Goal: Task Accomplishment & Management: Use online tool/utility

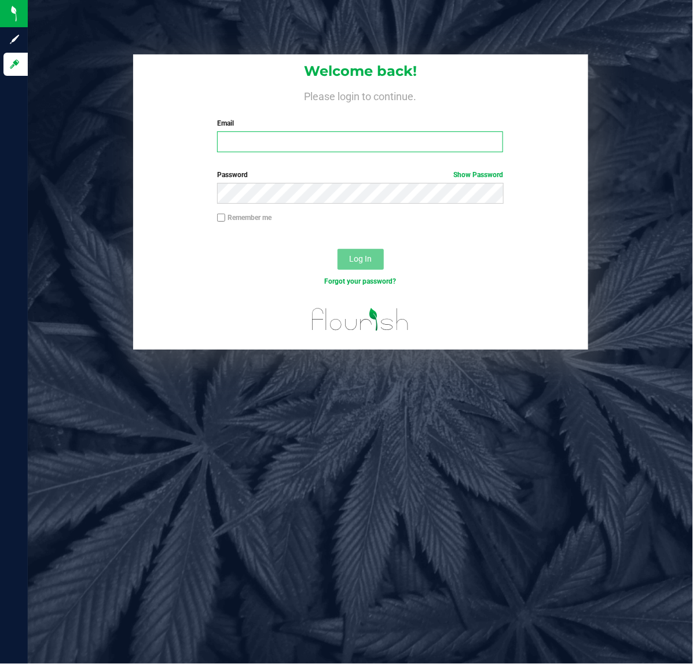
click at [297, 143] on input "Email" at bounding box center [360, 141] width 286 height 21
type input "[EMAIL_ADDRESS][DOMAIN_NAME]"
click at [371, 252] on button "Log In" at bounding box center [361, 259] width 46 height 21
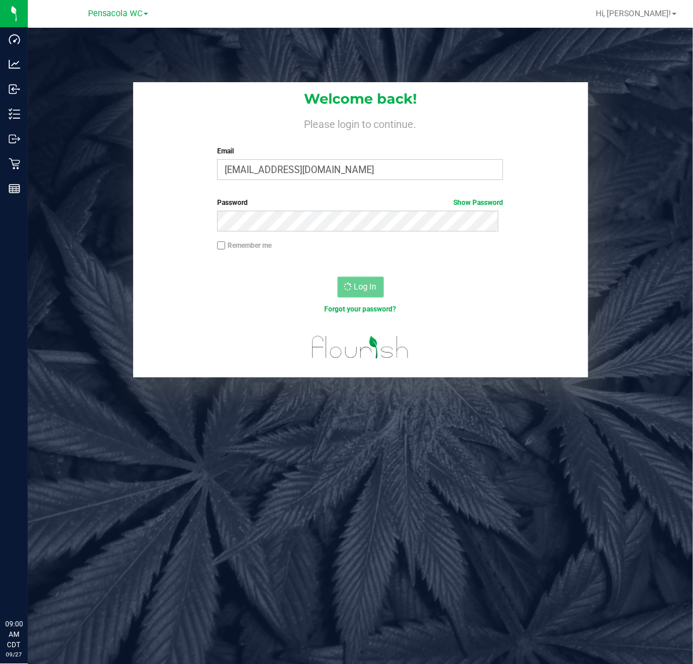
click at [13, 165] on icon at bounding box center [15, 164] width 12 height 12
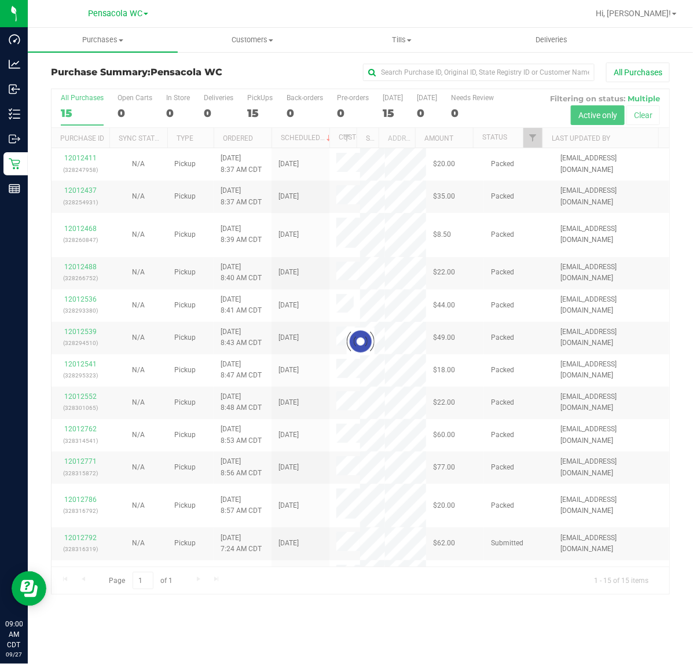
click at [531, 131] on div at bounding box center [361, 342] width 618 height 506
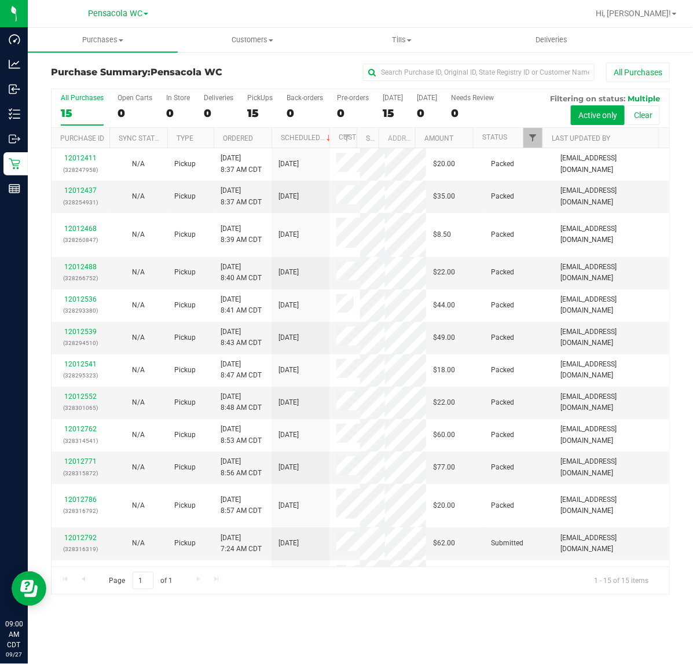
click at [533, 137] on span "Filter" at bounding box center [532, 137] width 9 height 9
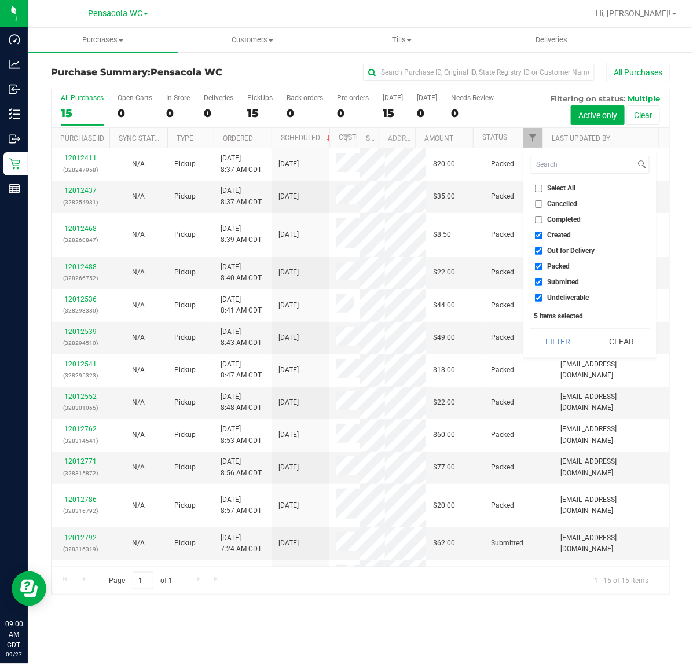
click at [559, 186] on span "Select All" at bounding box center [562, 188] width 28 height 7
click at [543, 186] on input "Select All" at bounding box center [539, 189] width 8 height 8
checkbox input "true"
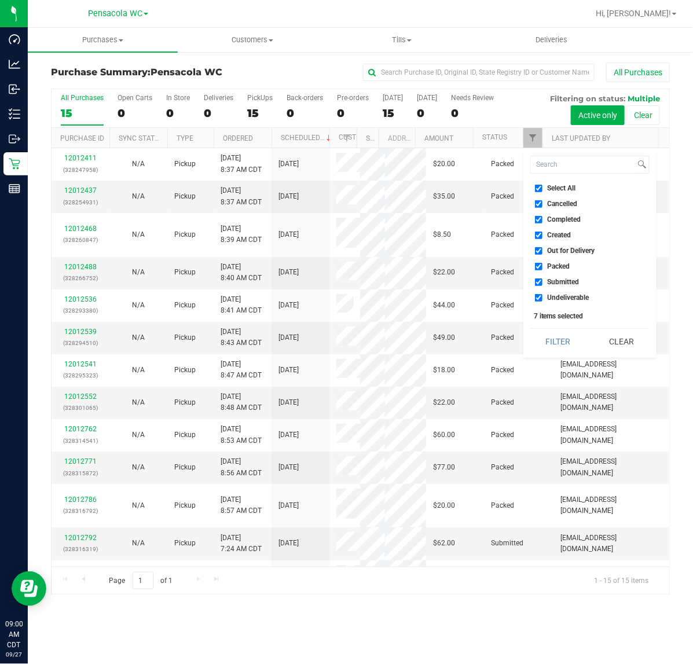
click at [560, 188] on span "Select All" at bounding box center [562, 188] width 28 height 7
click at [543, 188] on input "Select All" at bounding box center [539, 189] width 8 height 8
checkbox input "false"
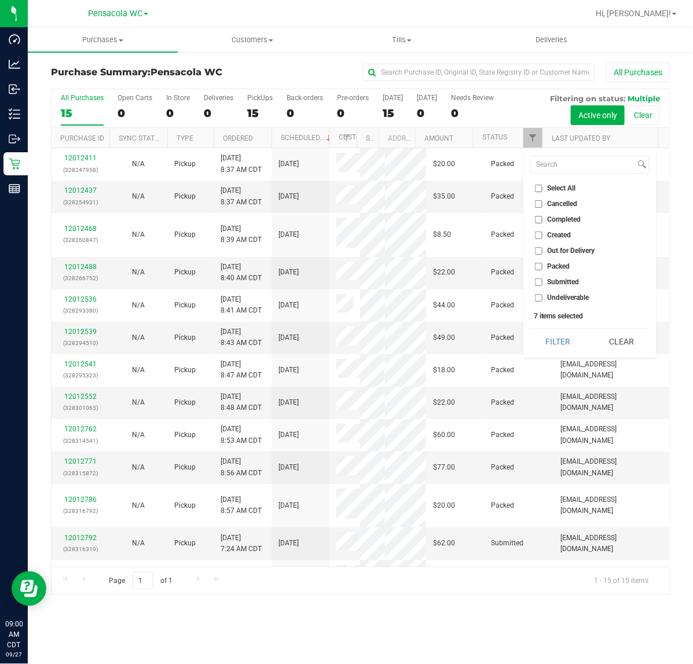
checkbox input "false"
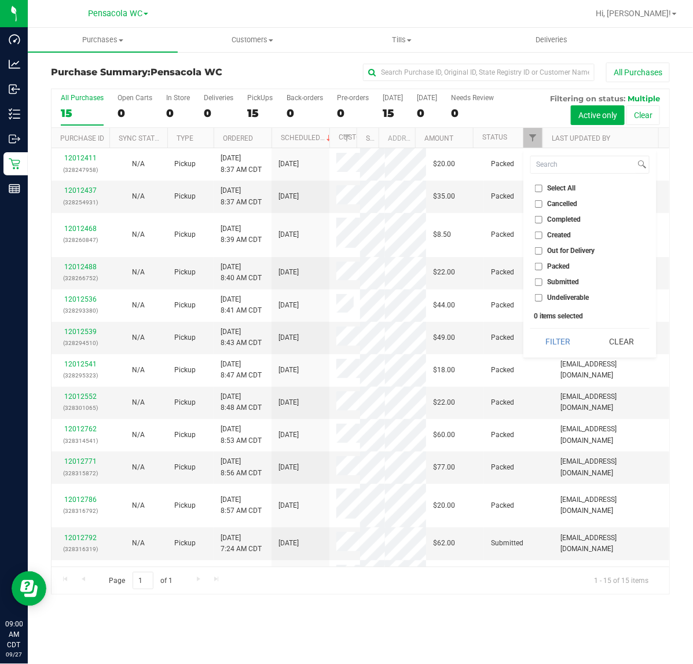
click at [571, 279] on span "Submitted" at bounding box center [564, 282] width 32 height 7
click at [543, 279] on input "Submitted" at bounding box center [539, 283] width 8 height 8
checkbox input "true"
click at [557, 338] on button "Filter" at bounding box center [559, 341] width 56 height 25
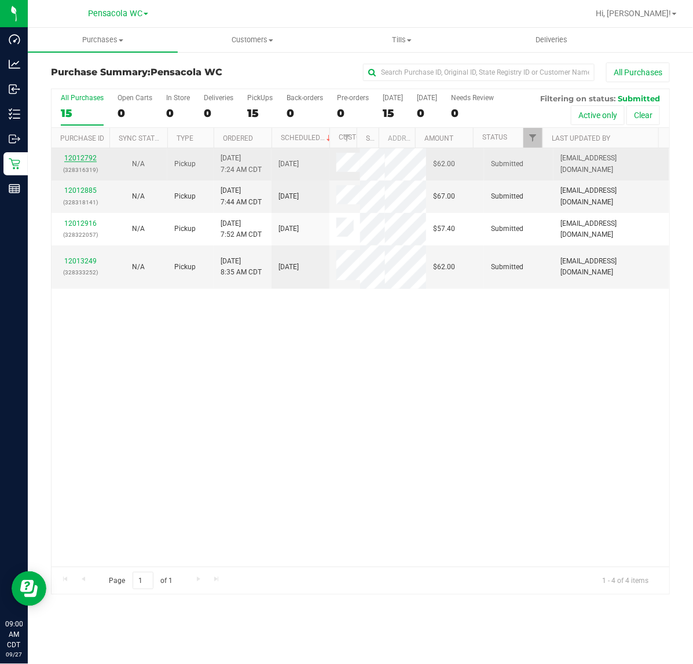
click at [88, 159] on link "12012792" at bounding box center [80, 158] width 32 height 8
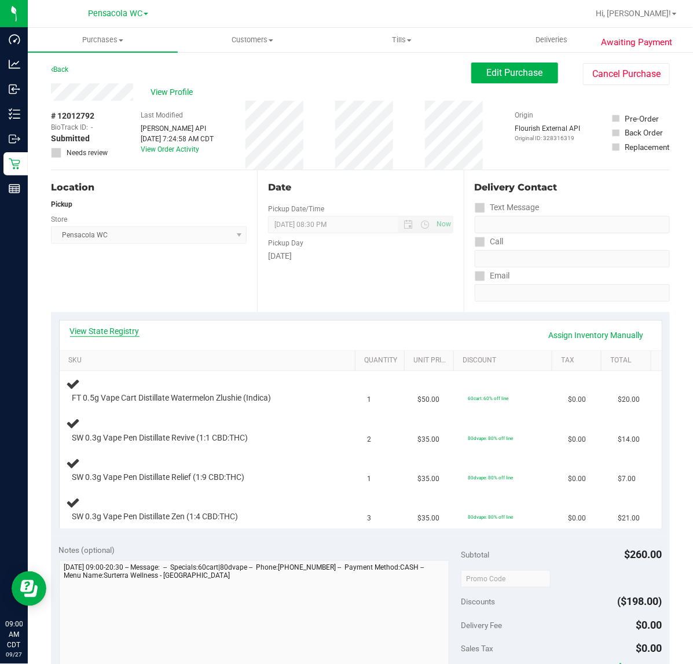
click at [119, 334] on link "View State Registry" at bounding box center [105, 332] width 70 height 12
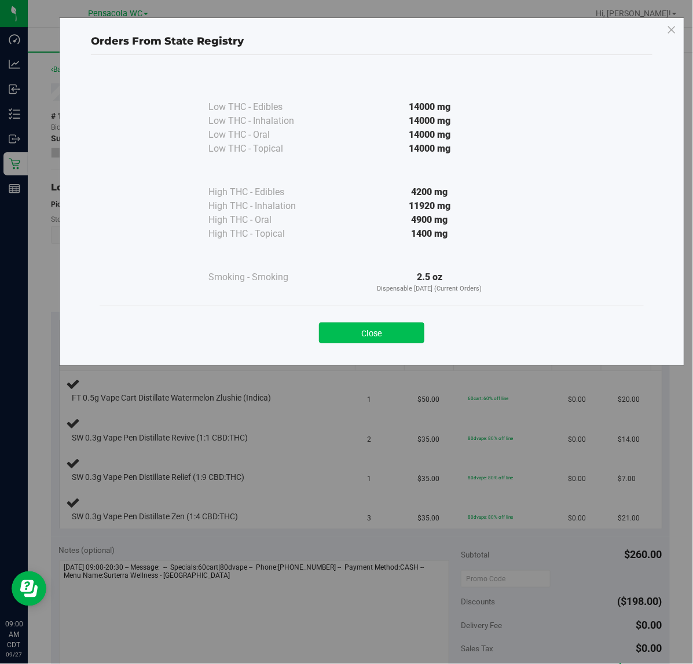
click at [376, 331] on button "Close" at bounding box center [371, 333] width 105 height 21
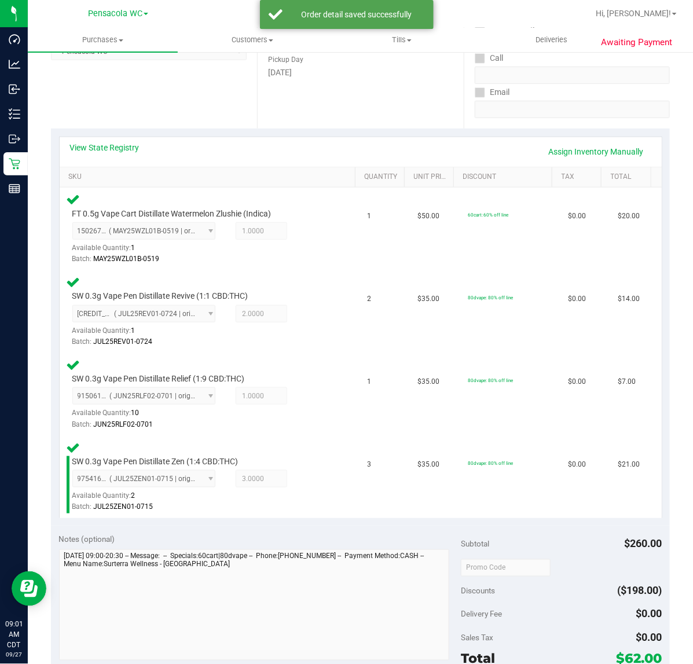
scroll to position [331, 0]
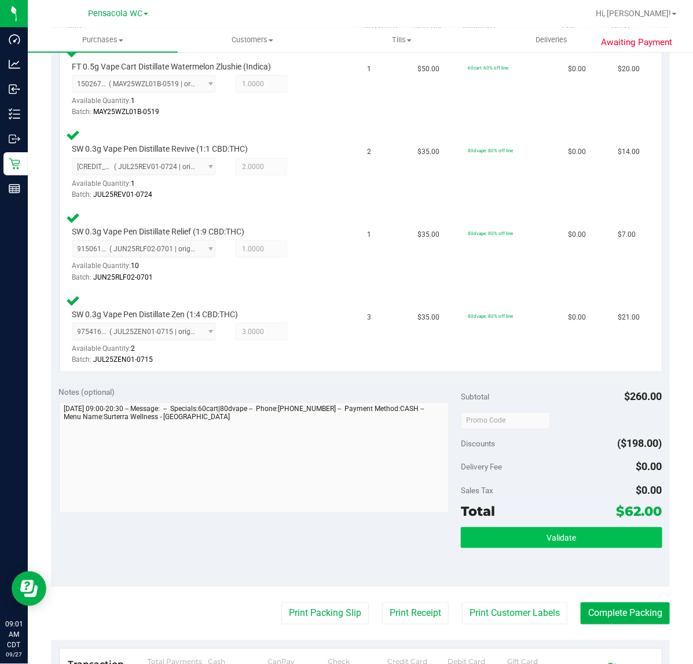
click at [550, 534] on span "Validate" at bounding box center [562, 538] width 30 height 9
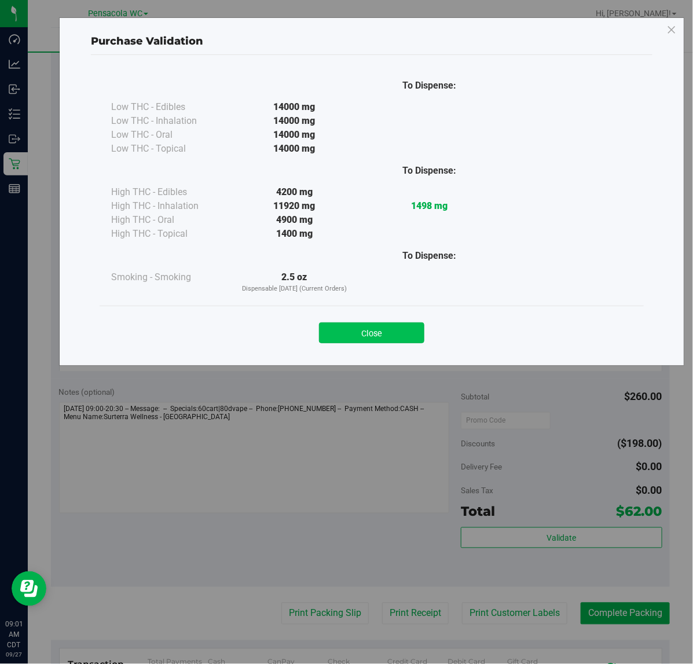
click at [374, 335] on button "Close" at bounding box center [371, 333] width 105 height 21
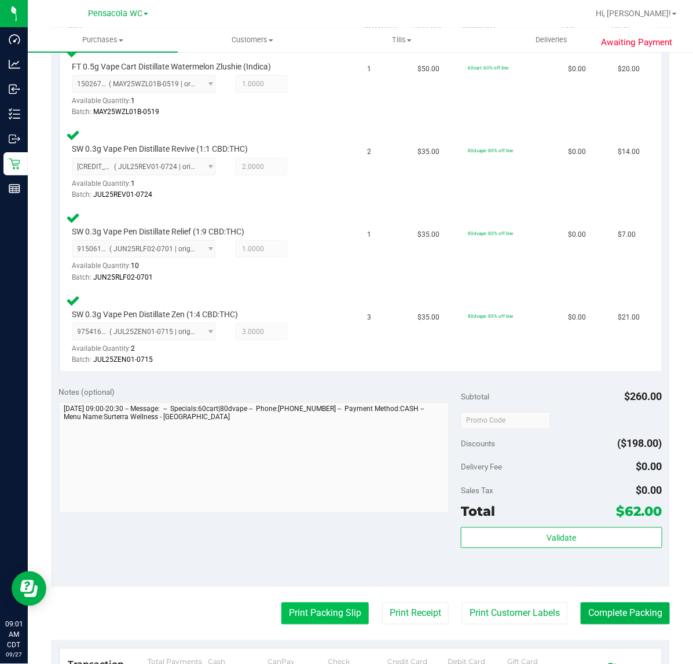
click at [329, 615] on button "Print Packing Slip" at bounding box center [324, 614] width 87 height 22
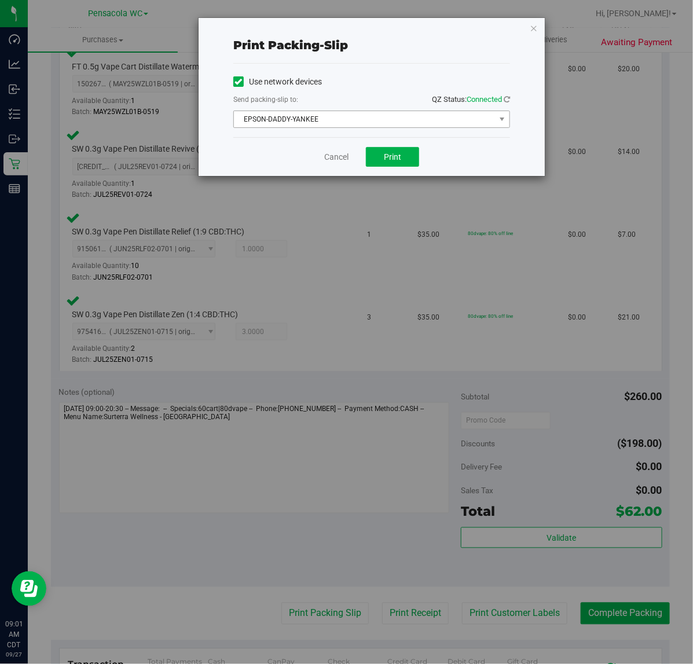
click at [393, 112] on span "EPSON-DADDY-YANKEE" at bounding box center [364, 119] width 261 height 16
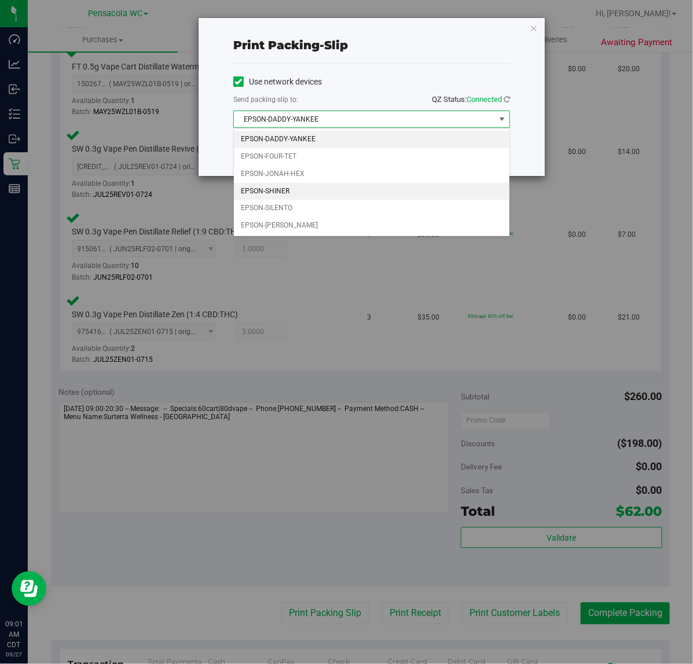
click at [302, 190] on li "EPSON-SHINER" at bounding box center [372, 191] width 276 height 17
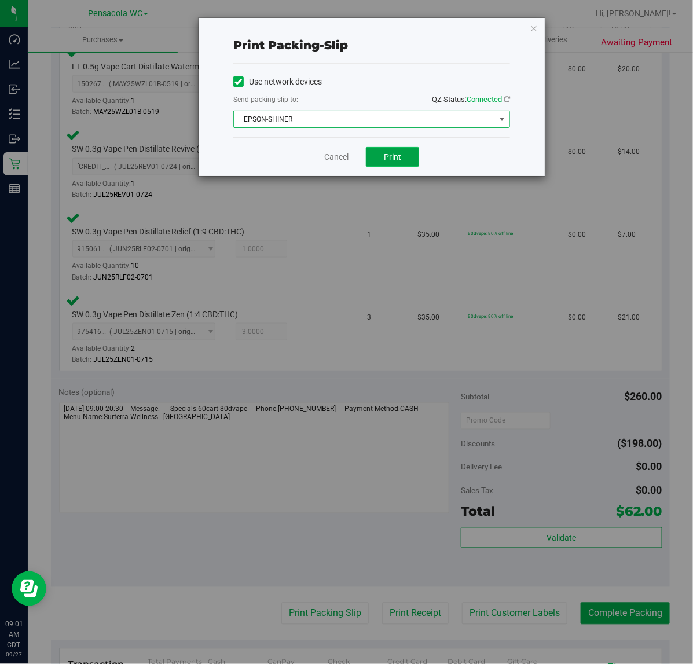
click at [401, 157] on span "Print" at bounding box center [392, 156] width 17 height 9
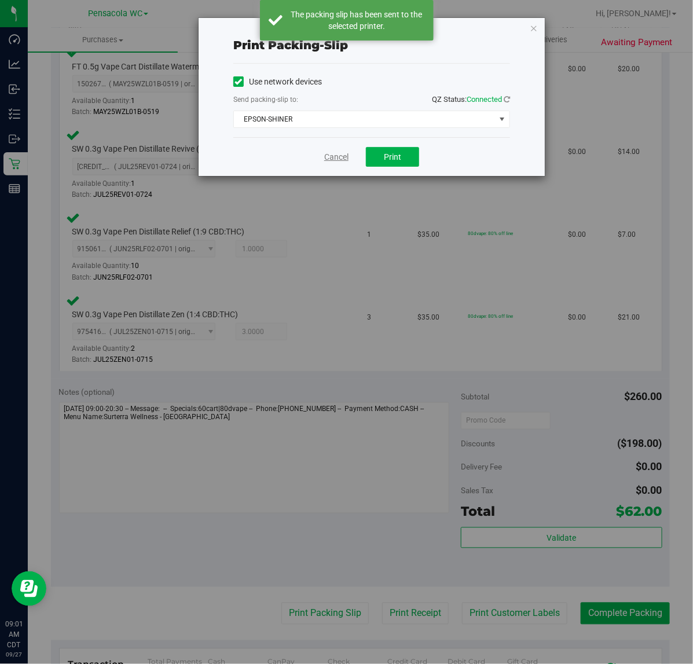
click at [334, 156] on link "Cancel" at bounding box center [336, 157] width 24 height 12
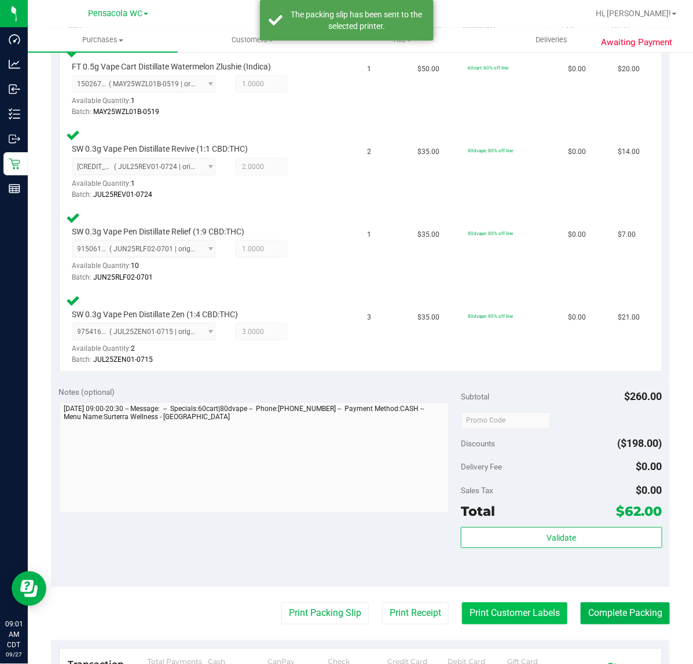
click at [540, 616] on button "Print Customer Labels" at bounding box center [514, 614] width 105 height 22
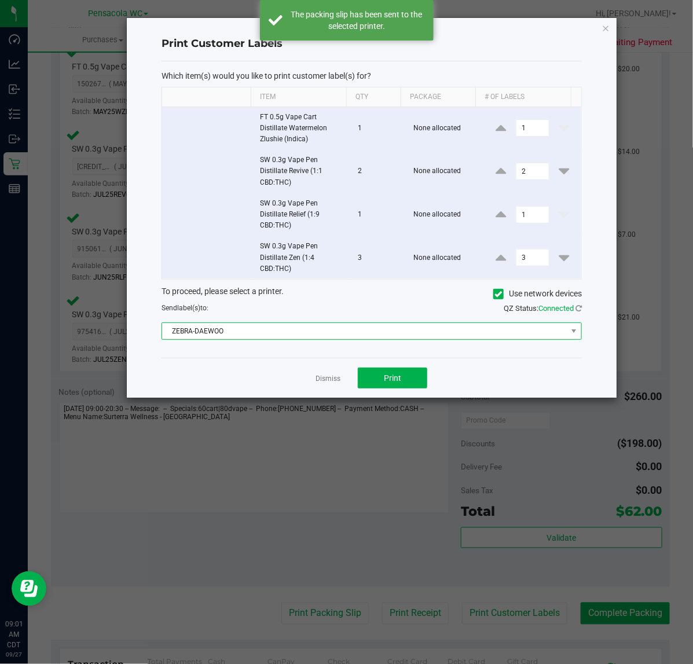
click at [288, 327] on span "ZEBRA-DAEWOO" at bounding box center [364, 331] width 405 height 16
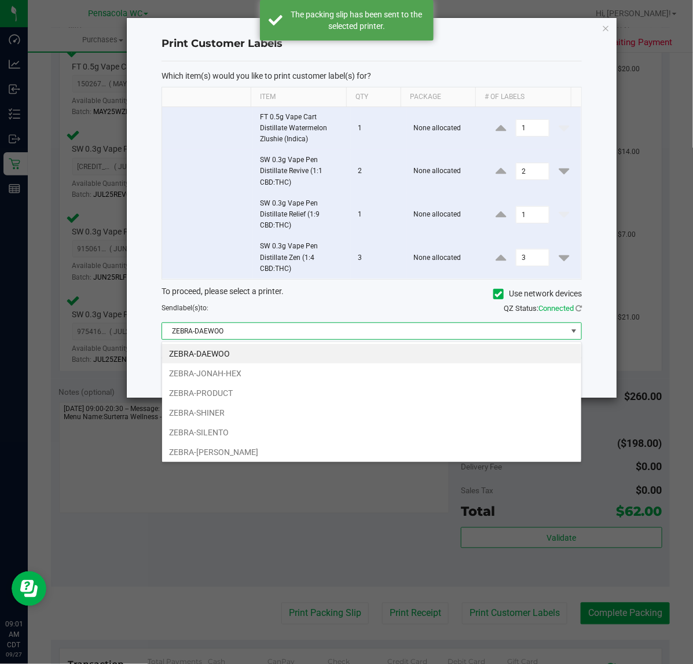
scroll to position [18, 420]
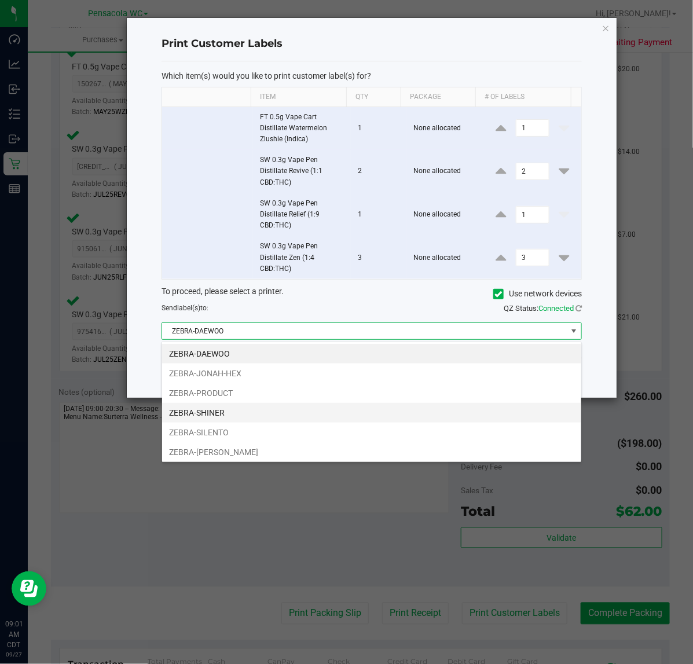
click at [224, 413] on li "ZEBRA-SHINER" at bounding box center [371, 413] width 419 height 20
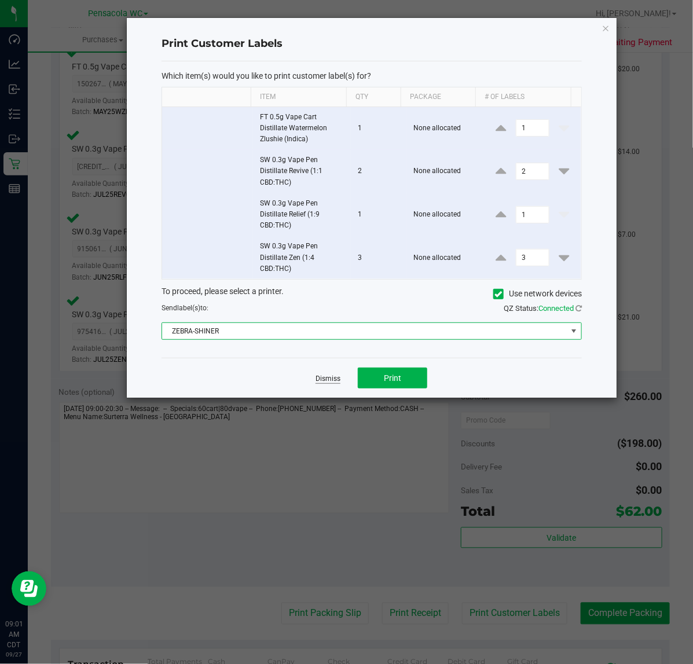
click at [339, 381] on link "Dismiss" at bounding box center [328, 379] width 25 height 10
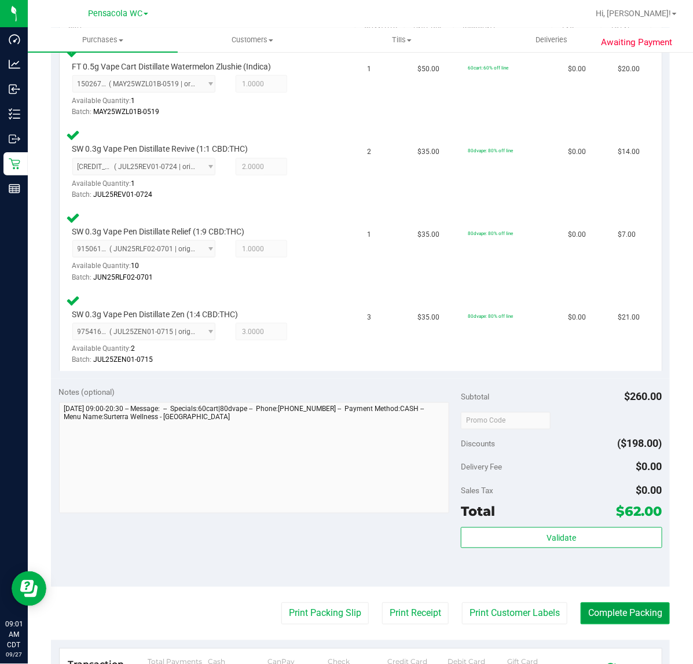
click at [636, 617] on button "Complete Packing" at bounding box center [625, 614] width 89 height 22
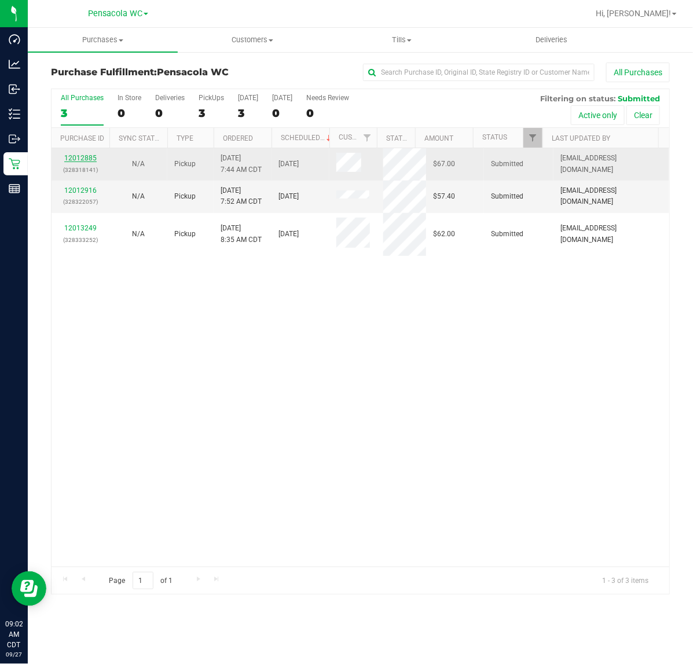
click at [89, 159] on link "12012885" at bounding box center [80, 158] width 32 height 8
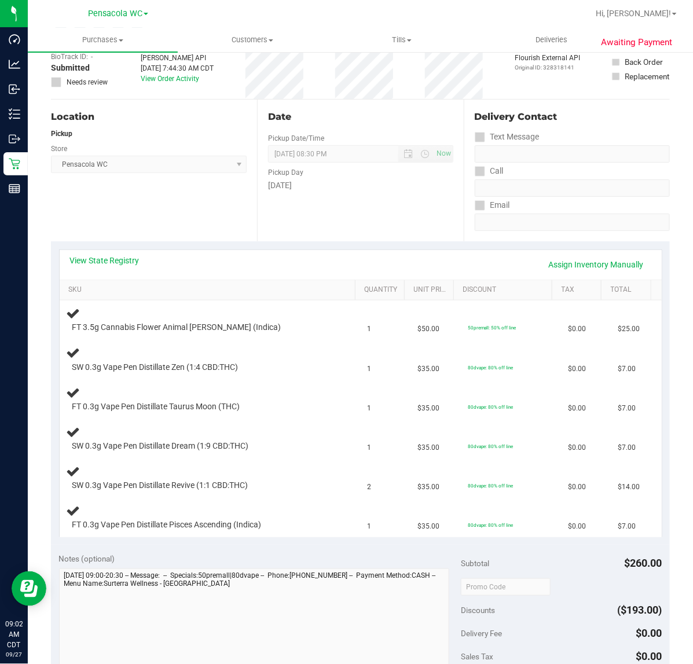
scroll to position [74, 0]
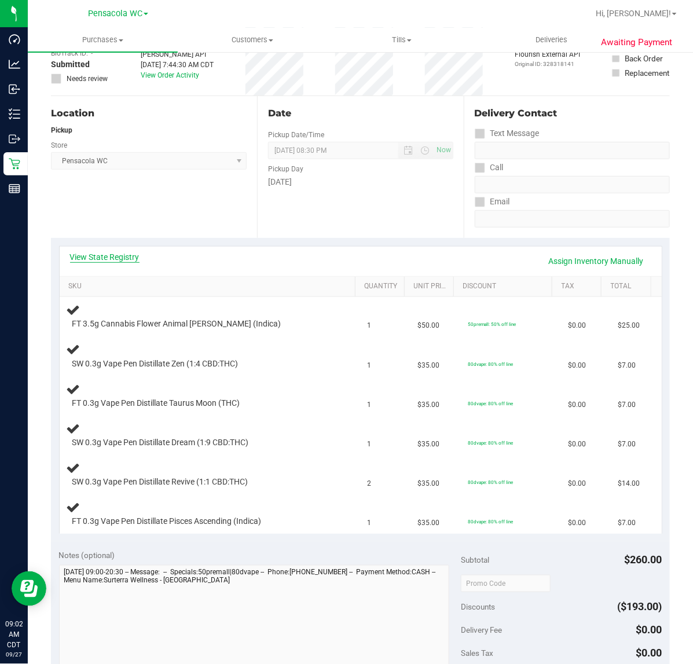
click at [123, 256] on link "View State Registry" at bounding box center [105, 257] width 70 height 12
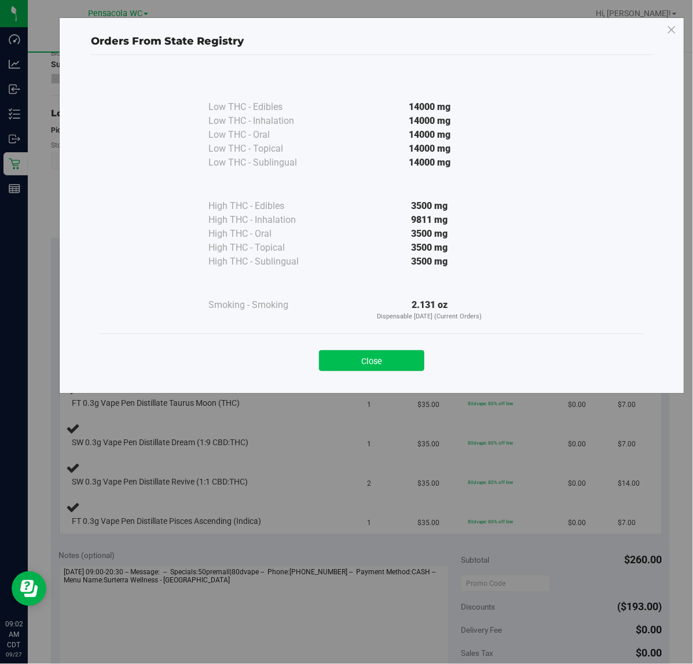
click at [398, 354] on button "Close" at bounding box center [371, 360] width 105 height 21
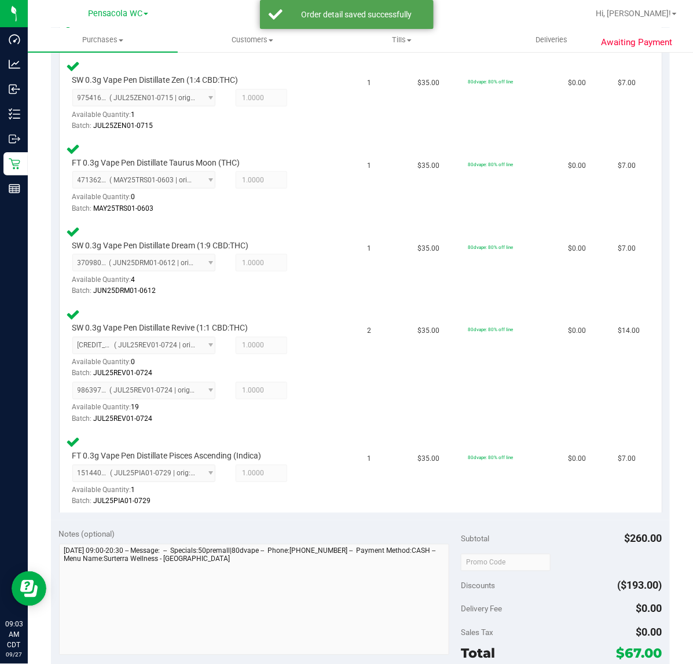
scroll to position [455, 0]
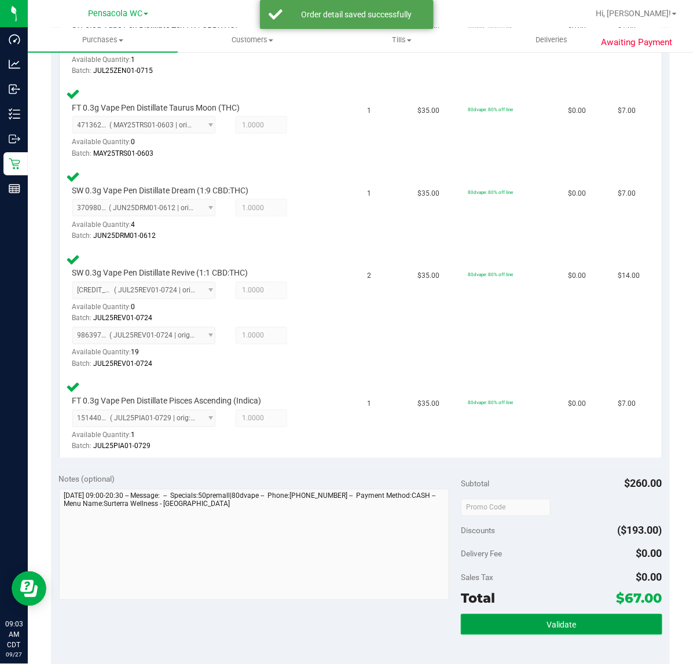
click at [540, 615] on button "Validate" at bounding box center [561, 625] width 201 height 21
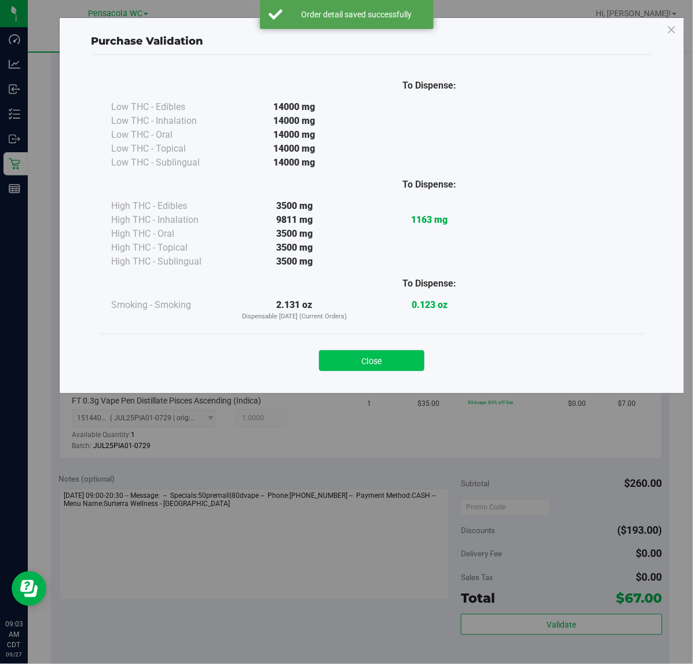
click at [392, 357] on button "Close" at bounding box center [371, 360] width 105 height 21
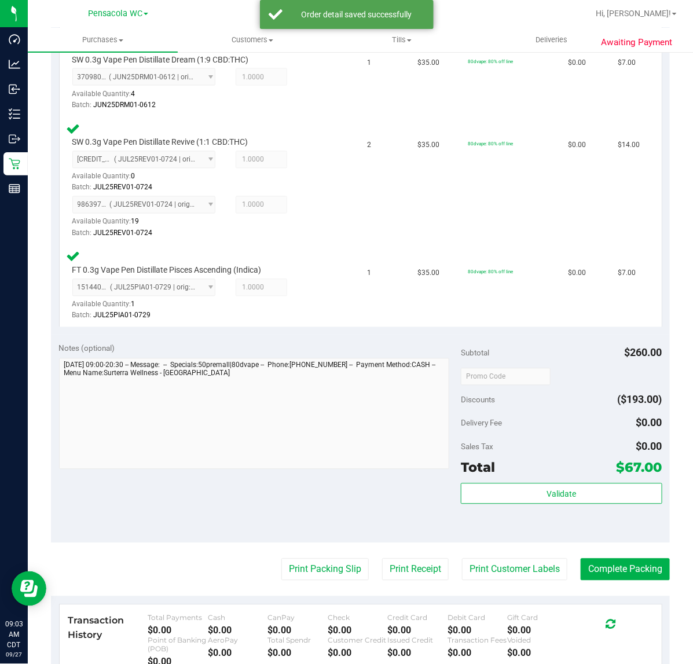
scroll to position [633, 0]
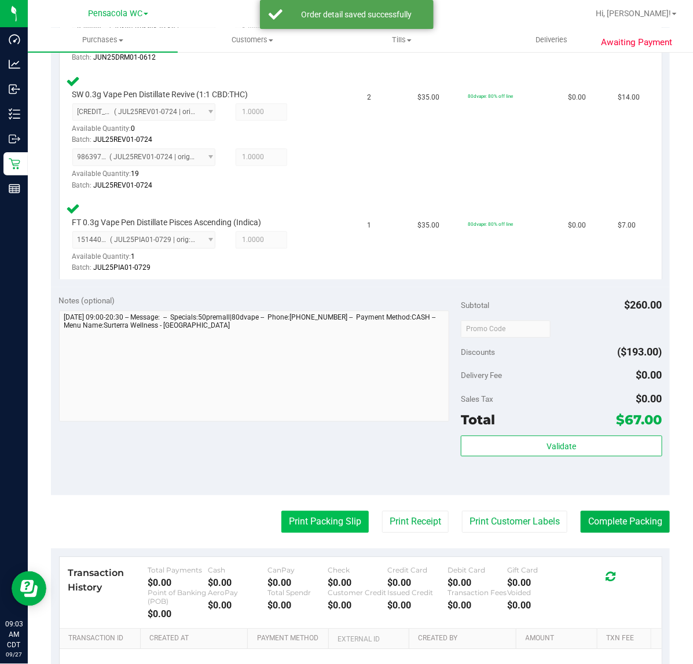
click at [322, 524] on button "Print Packing Slip" at bounding box center [324, 522] width 87 height 22
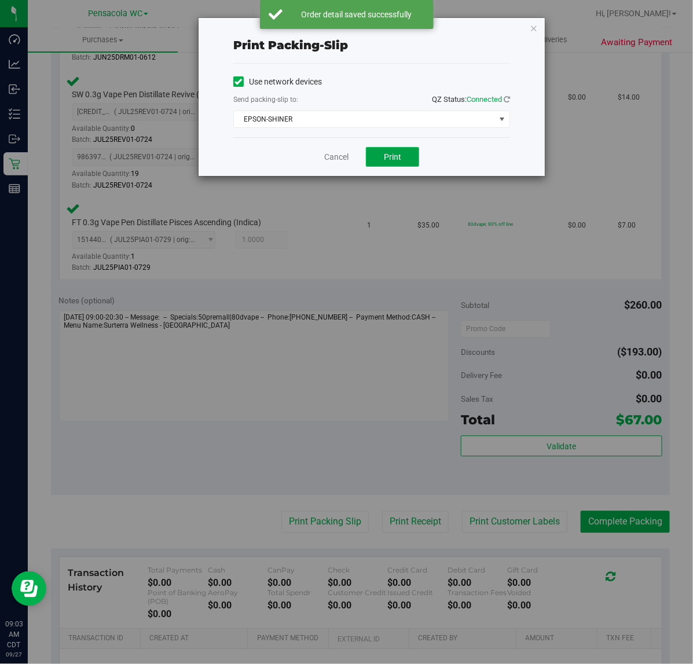
click at [384, 163] on button "Print" at bounding box center [392, 157] width 53 height 20
click at [331, 160] on link "Cancel" at bounding box center [336, 157] width 24 height 12
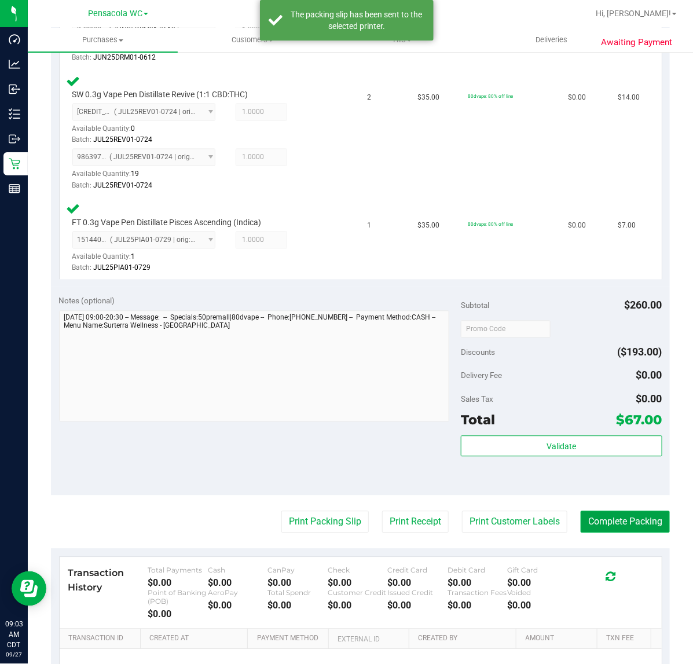
click at [621, 520] on button "Complete Packing" at bounding box center [625, 522] width 89 height 22
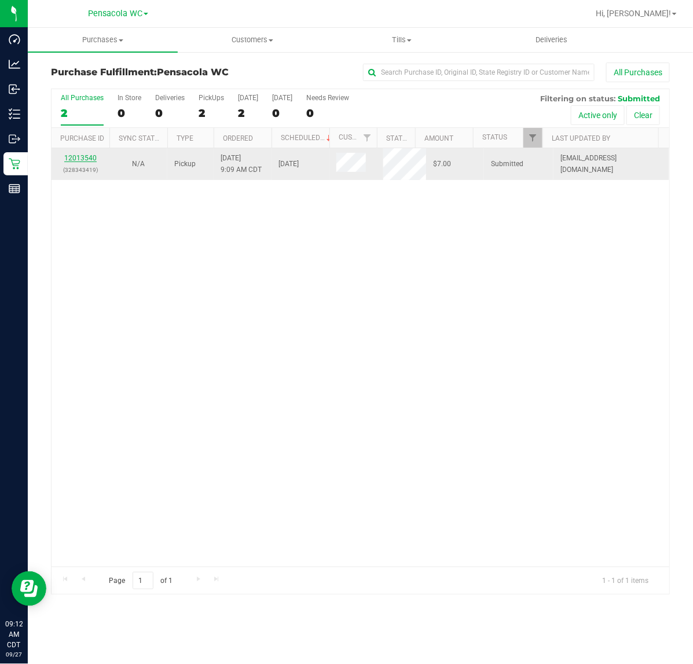
click at [70, 162] on link "12013540" at bounding box center [80, 158] width 32 height 8
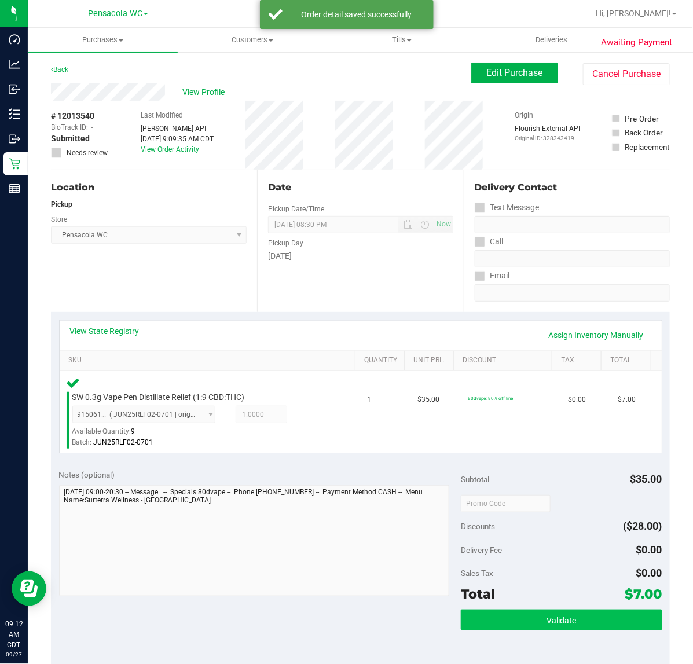
click at [577, 619] on button "Validate" at bounding box center [561, 620] width 201 height 21
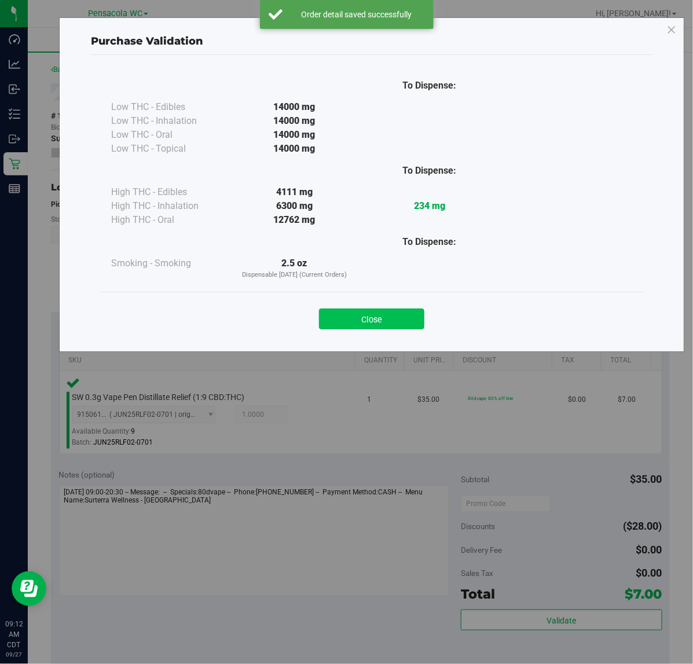
click at [400, 316] on button "Close" at bounding box center [371, 319] width 105 height 21
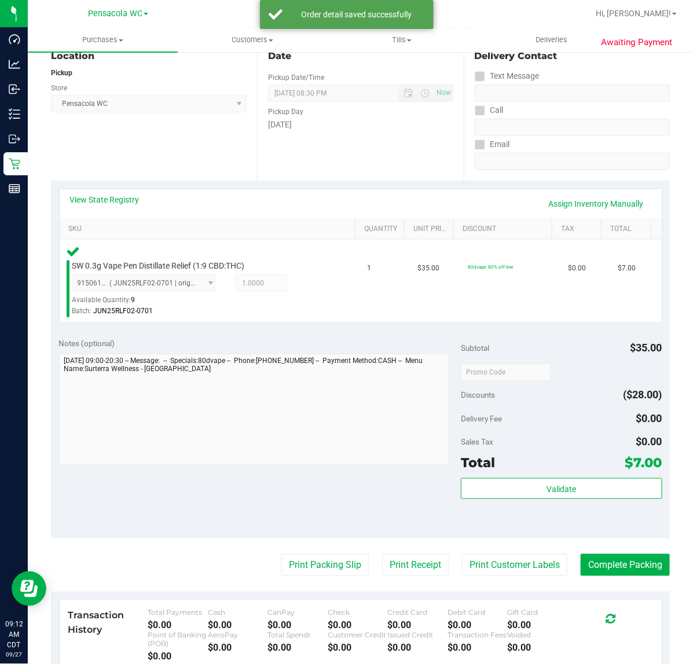
scroll to position [185, 0]
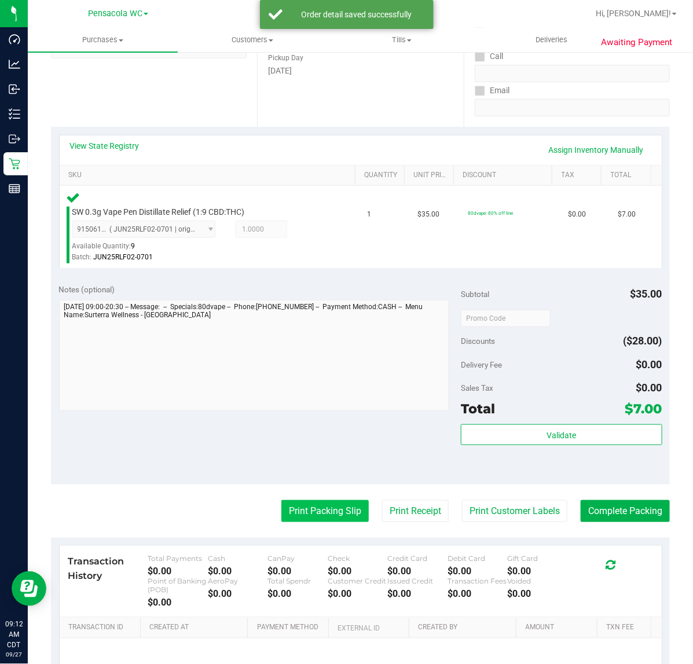
click at [331, 504] on button "Print Packing Slip" at bounding box center [324, 511] width 87 height 22
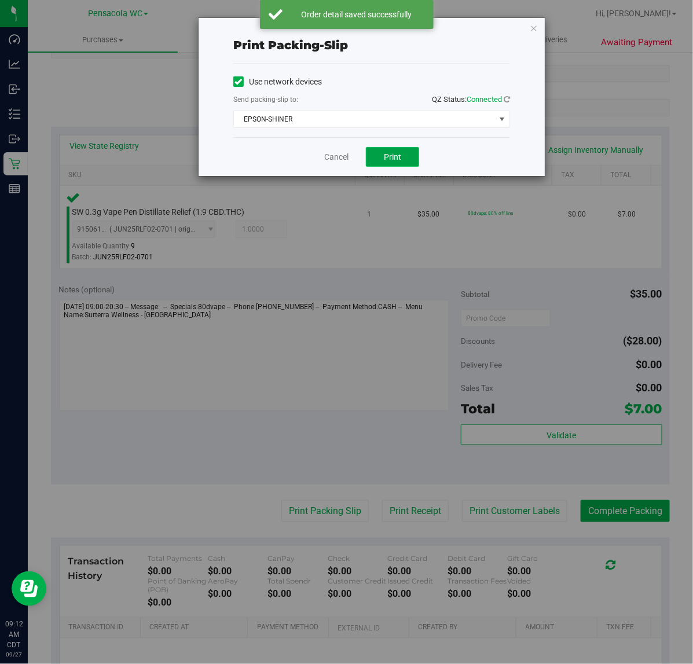
click at [409, 156] on button "Print" at bounding box center [392, 157] width 53 height 20
click at [332, 158] on link "Cancel" at bounding box center [336, 157] width 24 height 12
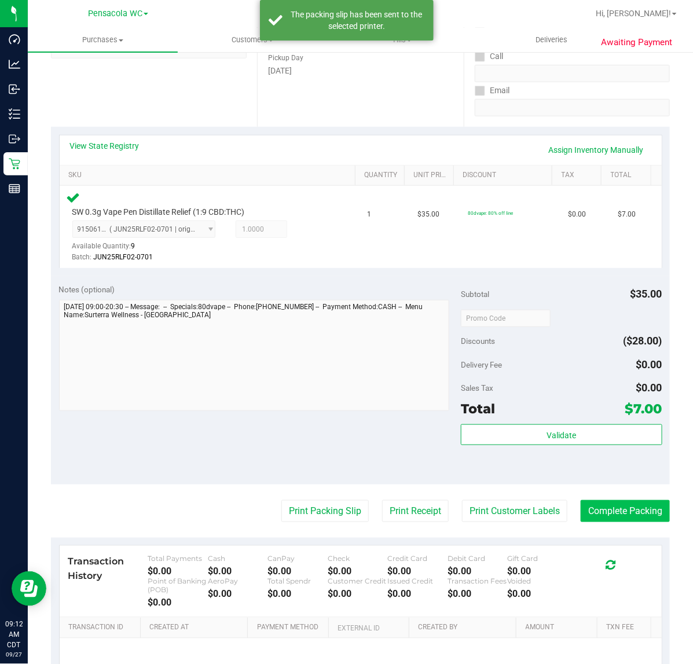
click at [644, 504] on button "Complete Packing" at bounding box center [625, 511] width 89 height 22
